Goal: Communication & Community: Answer question/provide support

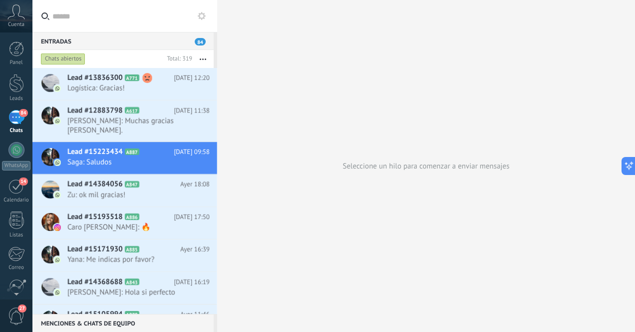
click at [13, 116] on div "84" at bounding box center [16, 117] width 16 height 14
click at [98, 85] on span "Logística: Gracias!" at bounding box center [128, 87] width 123 height 9
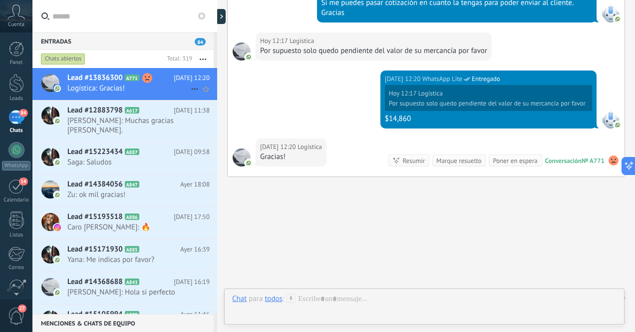
scroll to position [1887, 0]
click at [17, 89] on div at bounding box center [16, 83] width 15 height 18
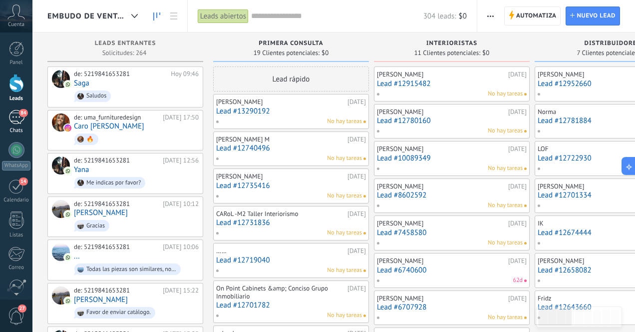
click at [15, 117] on div "84" at bounding box center [16, 117] width 16 height 14
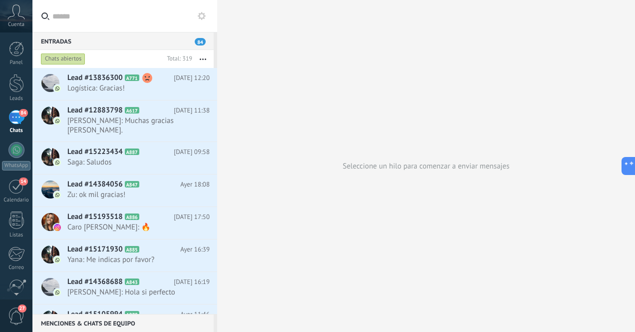
click at [17, 116] on div "84" at bounding box center [16, 117] width 16 height 14
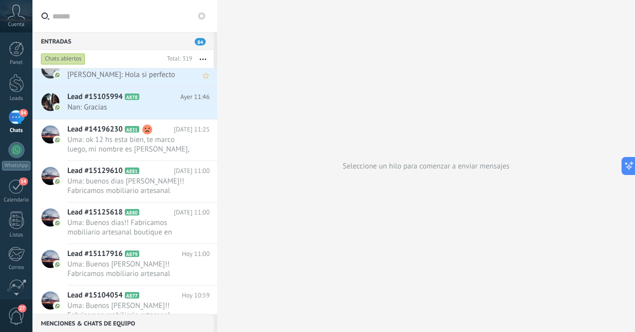
scroll to position [199, 0]
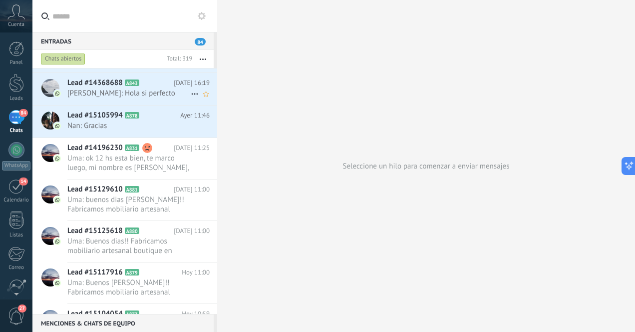
click at [155, 94] on span "[PERSON_NAME]: Hola si perfecto" at bounding box center [128, 92] width 123 height 9
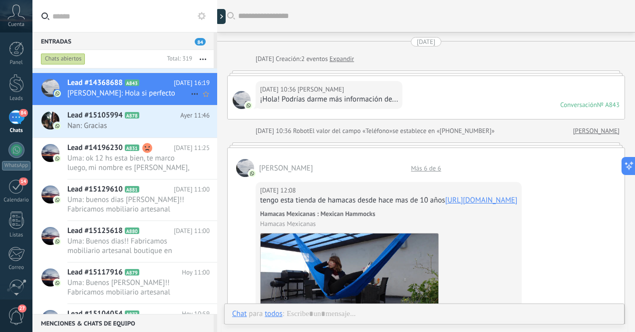
scroll to position [1295, 0]
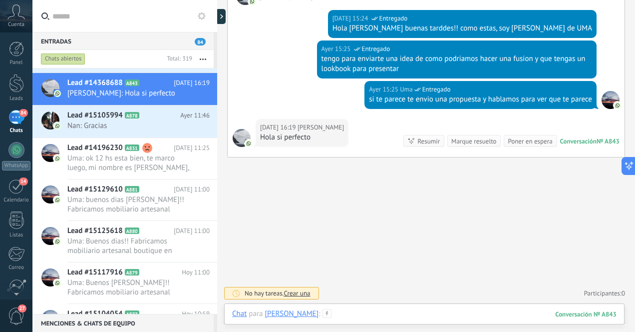
click at [390, 316] on div at bounding box center [424, 324] width 384 height 30
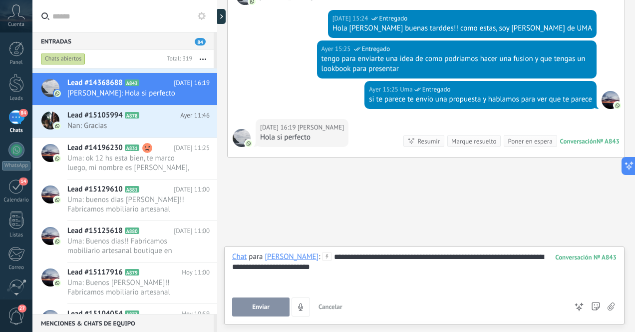
click at [257, 306] on span "Enviar" at bounding box center [260, 306] width 17 height 7
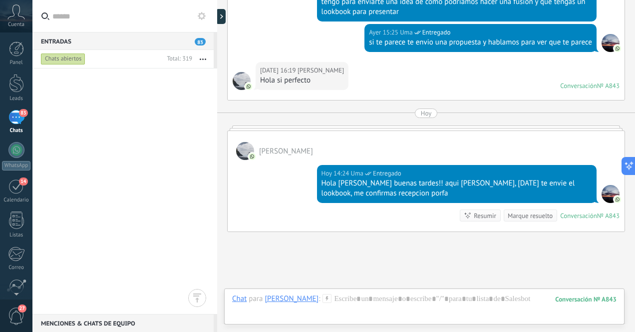
scroll to position [0, 0]
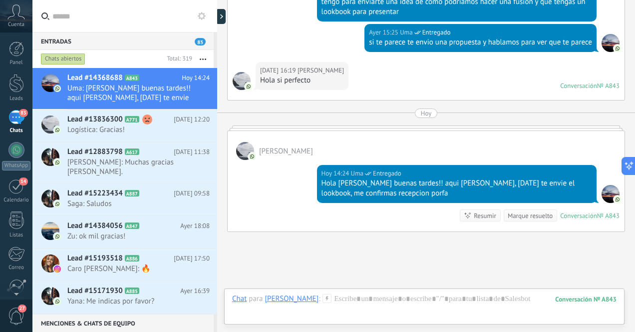
click at [13, 115] on div "83" at bounding box center [16, 117] width 16 height 14
